Goal: Task Accomplishment & Management: Manage account settings

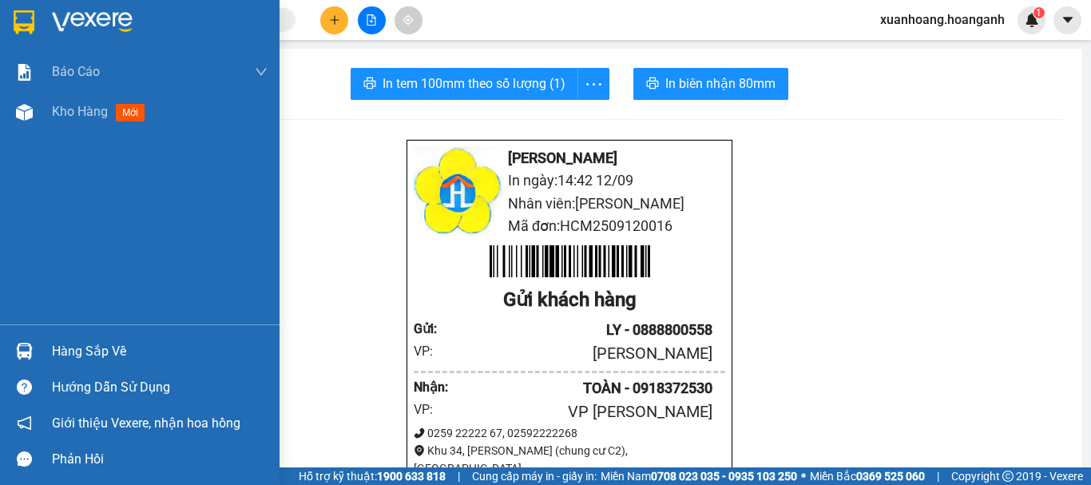
click at [34, 10] on img at bounding box center [24, 22] width 21 height 24
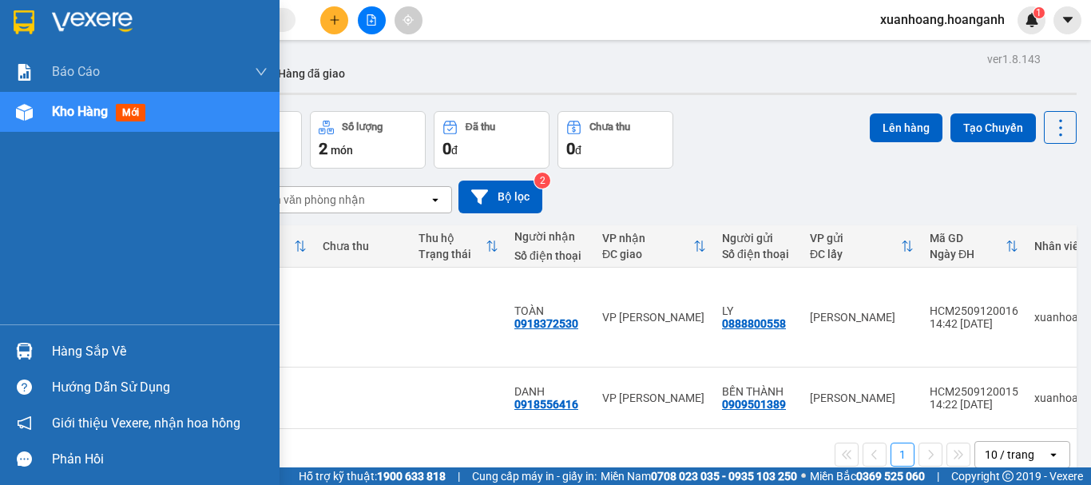
click at [22, 30] on img at bounding box center [24, 22] width 21 height 24
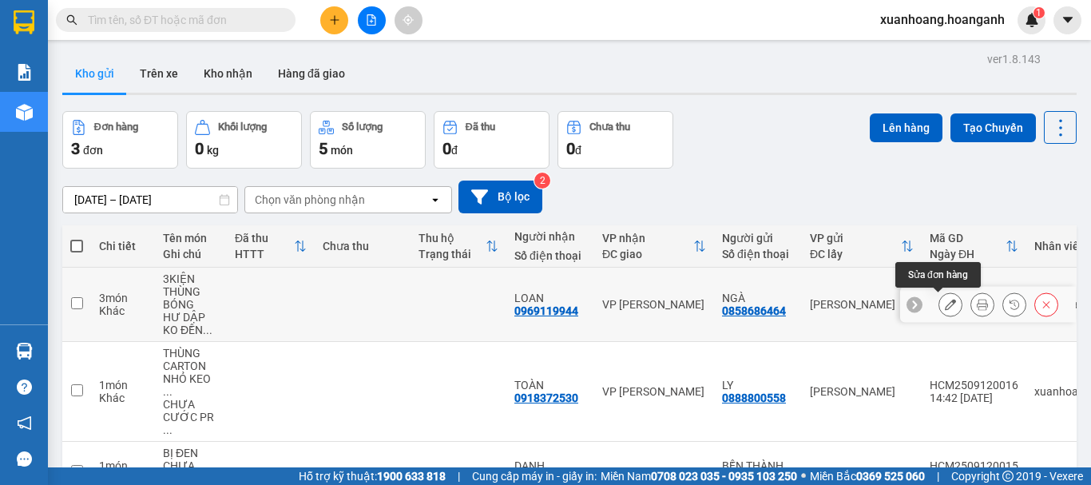
click at [945, 308] on icon at bounding box center [950, 304] width 11 height 11
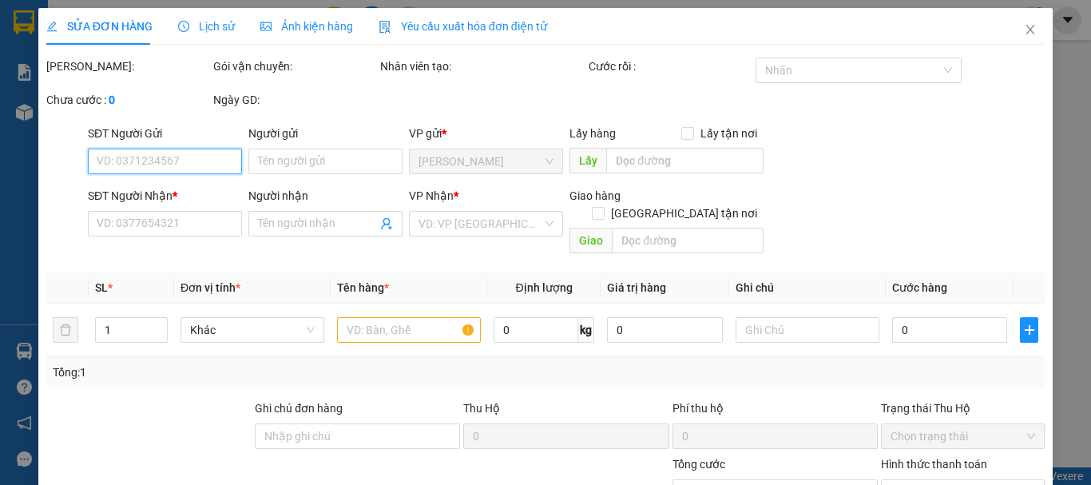
type input "0858686464"
type input "NGÀ"
type input "0969119944"
type input "LOAN"
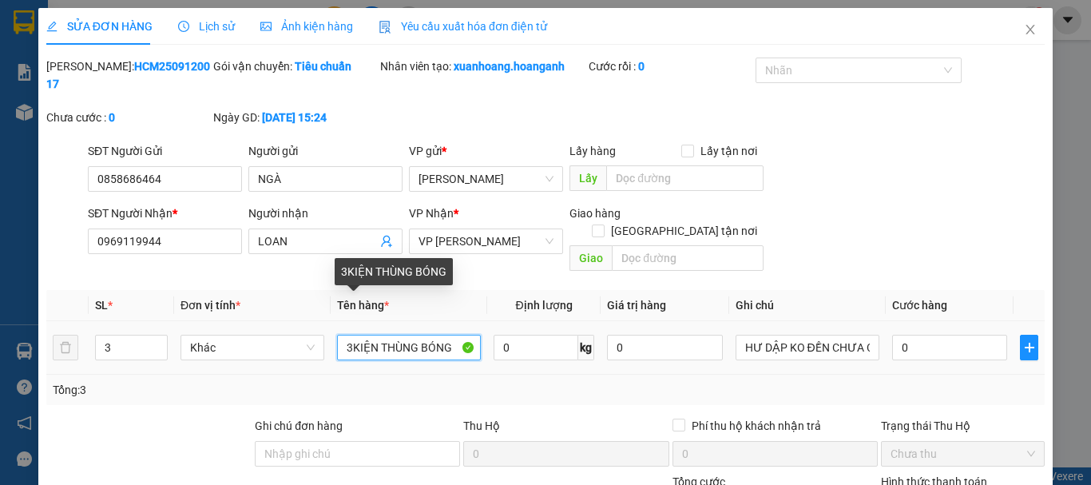
click at [349, 335] on input "3KIỆN THÙNG BÓNG" at bounding box center [409, 348] width 144 height 26
type input "KIỆN THÙNG BÓNG"
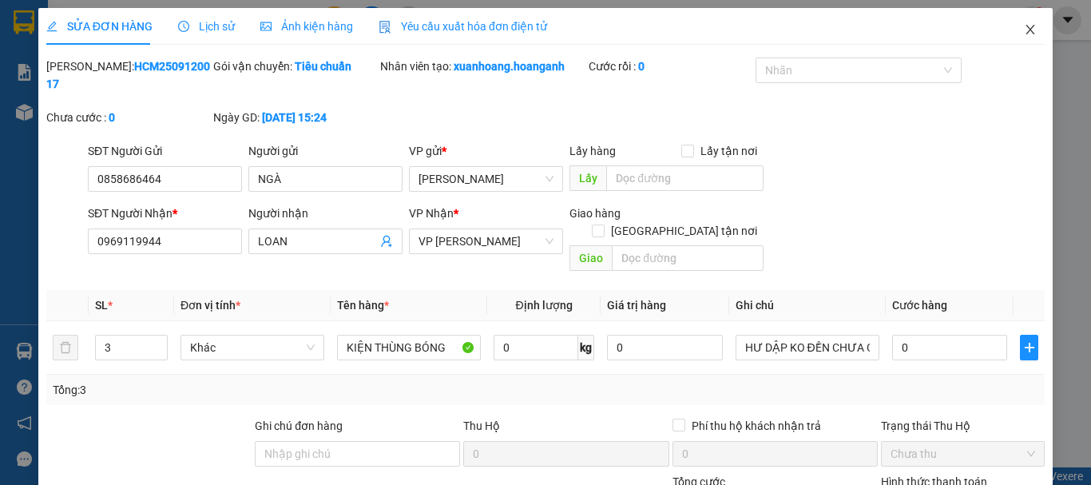
click at [1024, 34] on icon "close" at bounding box center [1030, 29] width 13 height 13
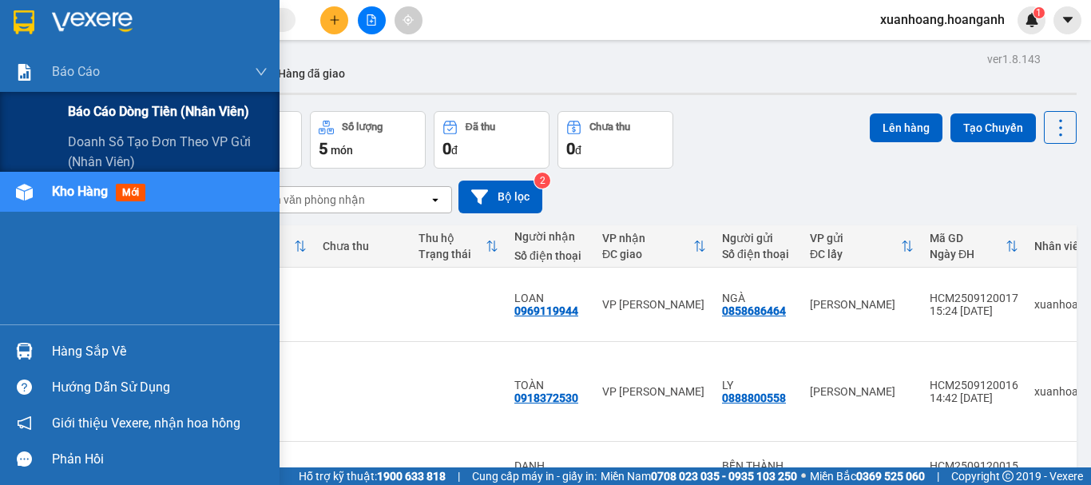
click at [67, 106] on div "Báo cáo dòng tiền (nhân viên)" at bounding box center [140, 112] width 280 height 40
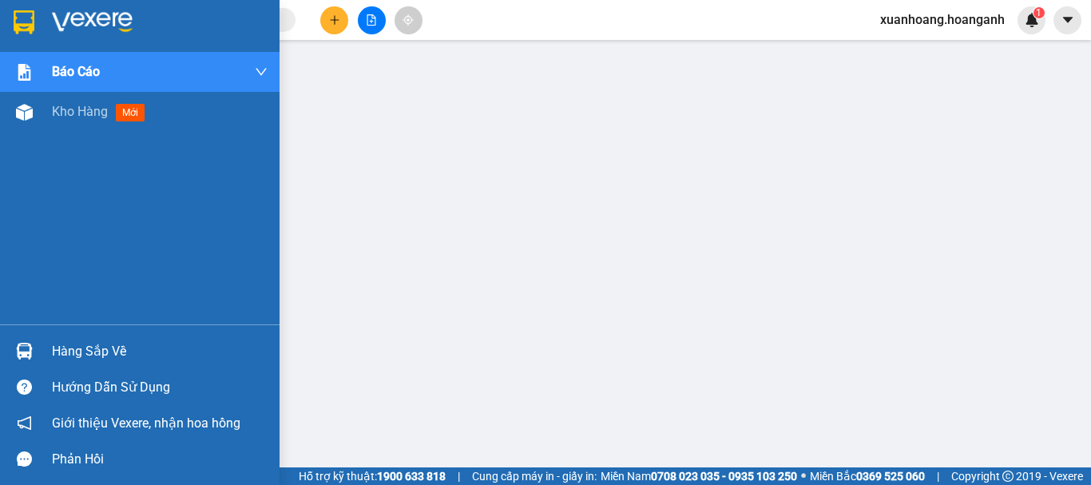
click at [33, 38] on div at bounding box center [140, 26] width 280 height 52
